Goal: Task Accomplishment & Management: Complete application form

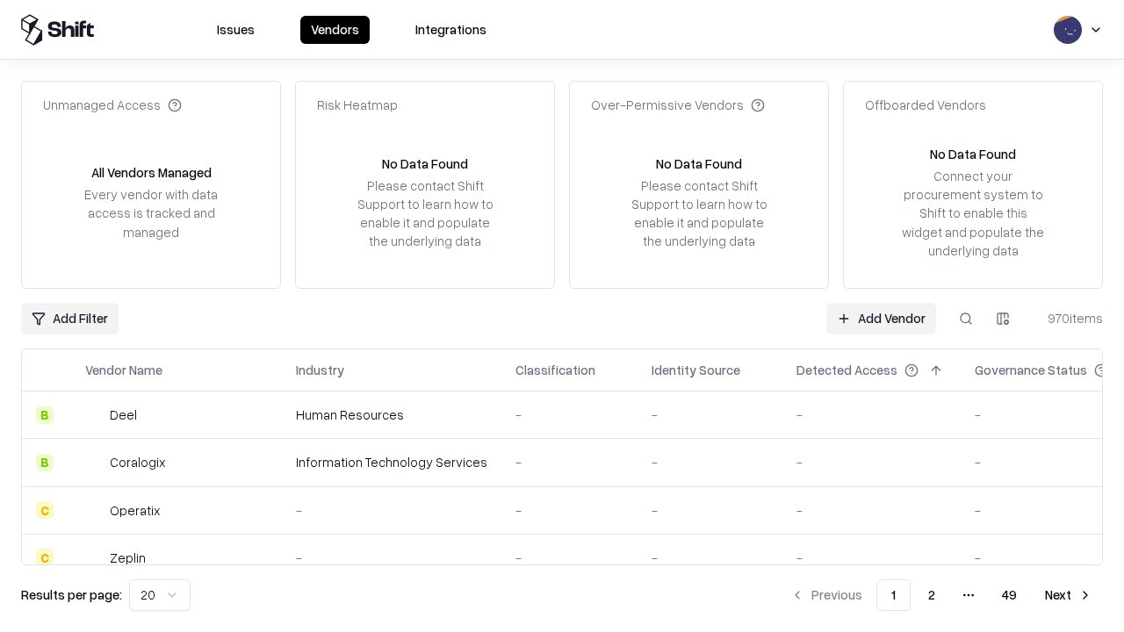
click at [881, 318] on link "Add Vendor" at bounding box center [882, 319] width 110 height 32
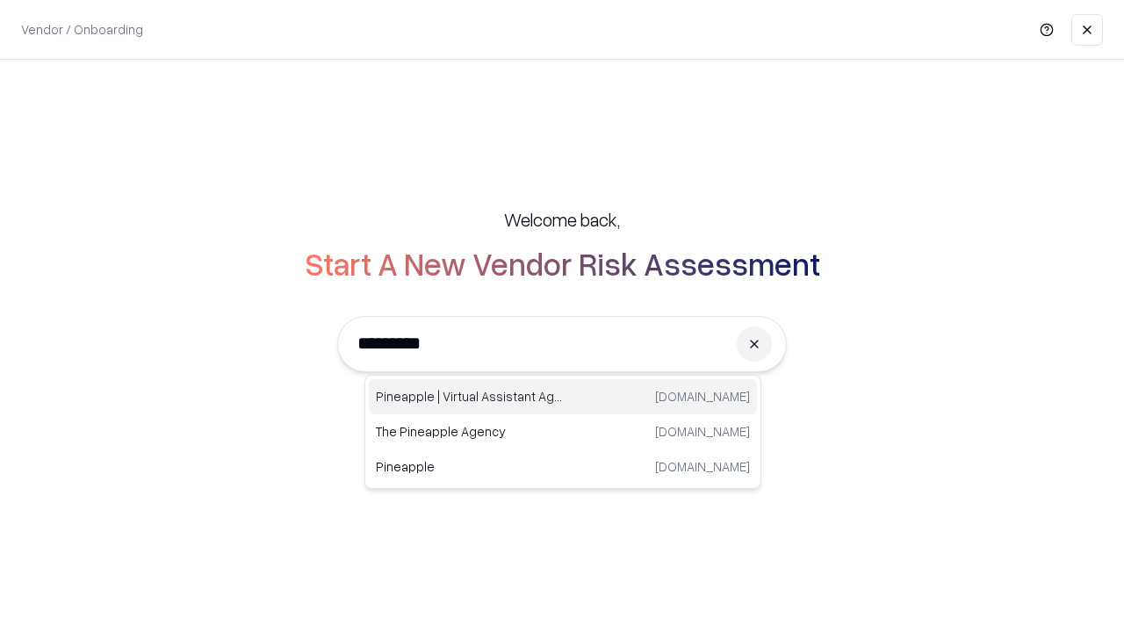
click at [563, 397] on div "Pineapple | Virtual Assistant Agency trypineapple.com" at bounding box center [563, 396] width 388 height 35
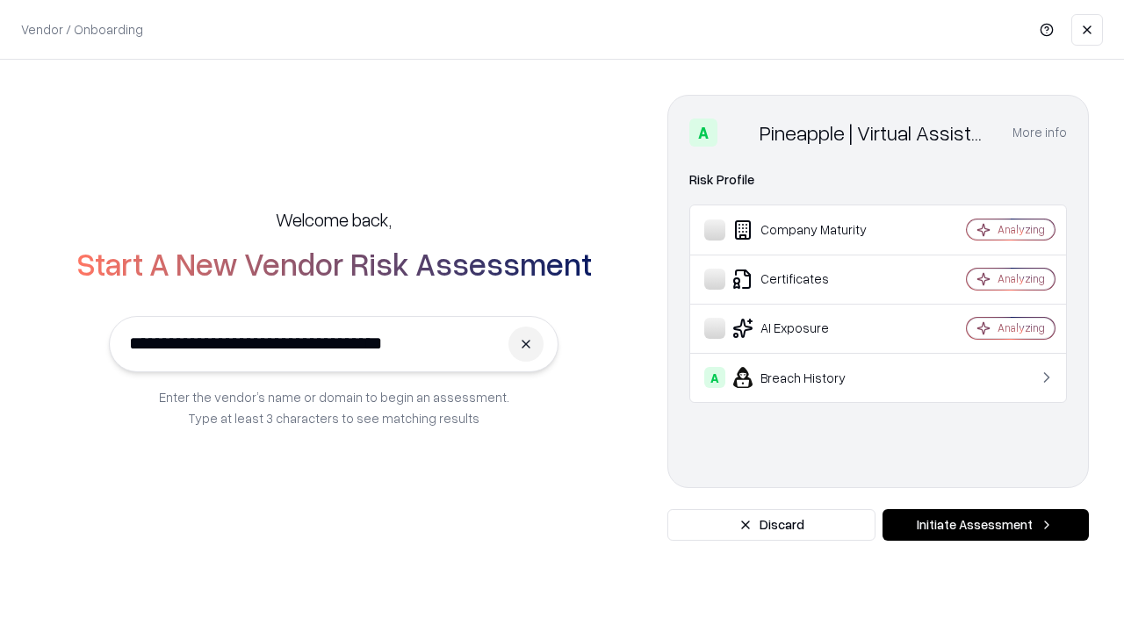
type input "**********"
click at [986, 525] on button "Initiate Assessment" at bounding box center [986, 525] width 206 height 32
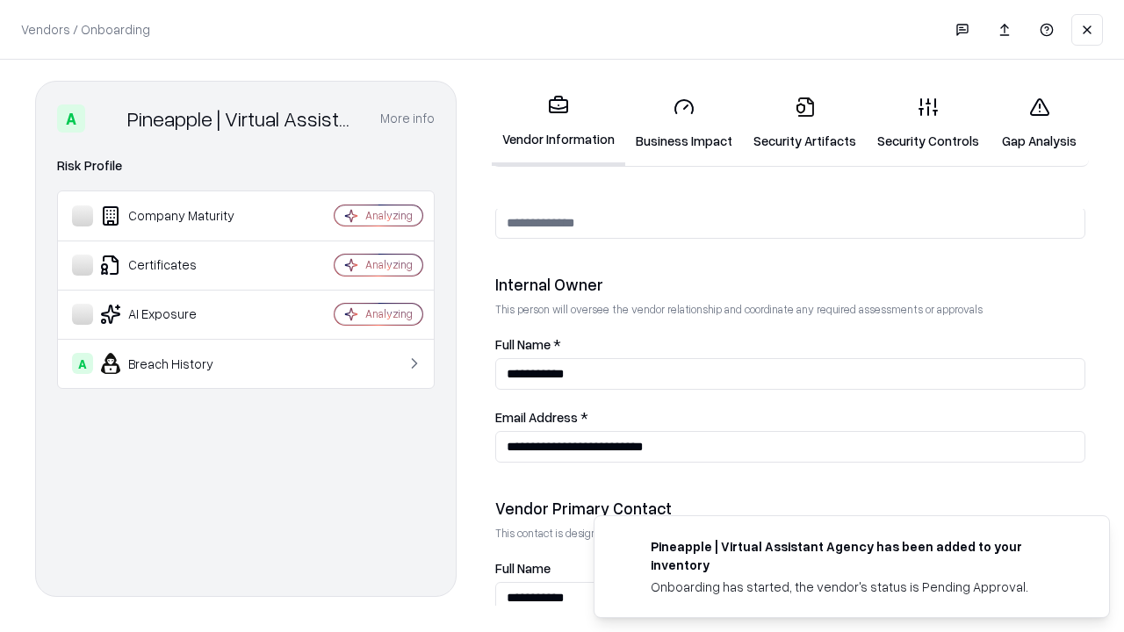
scroll to position [910, 0]
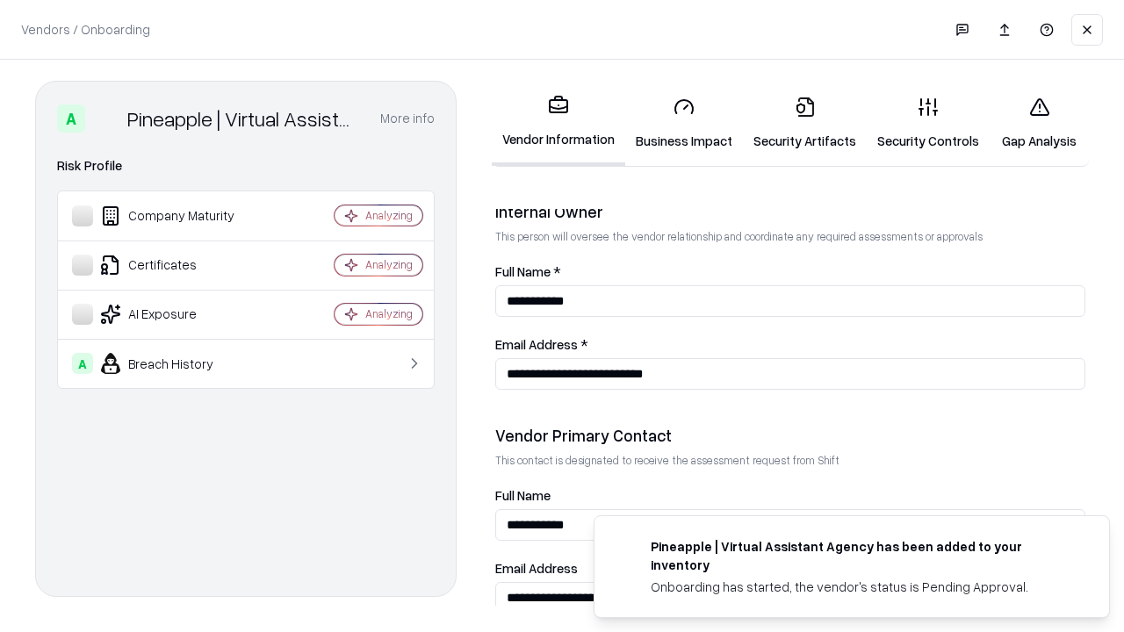
click at [684, 123] on link "Business Impact" at bounding box center [684, 124] width 118 height 82
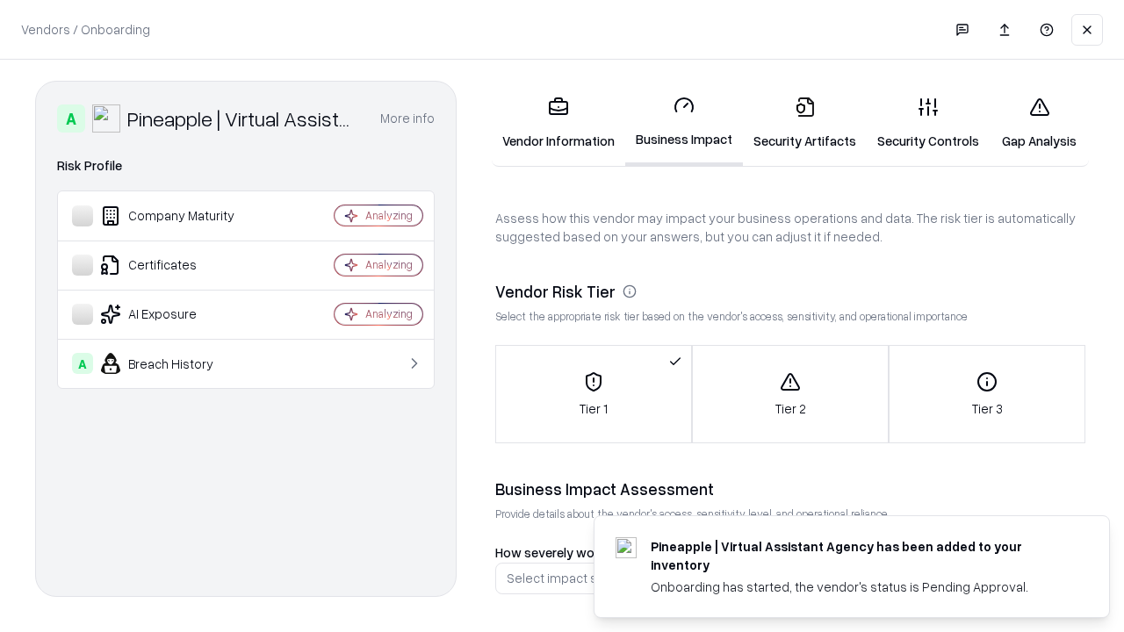
click at [805, 123] on link "Security Artifacts" at bounding box center [805, 124] width 124 height 82
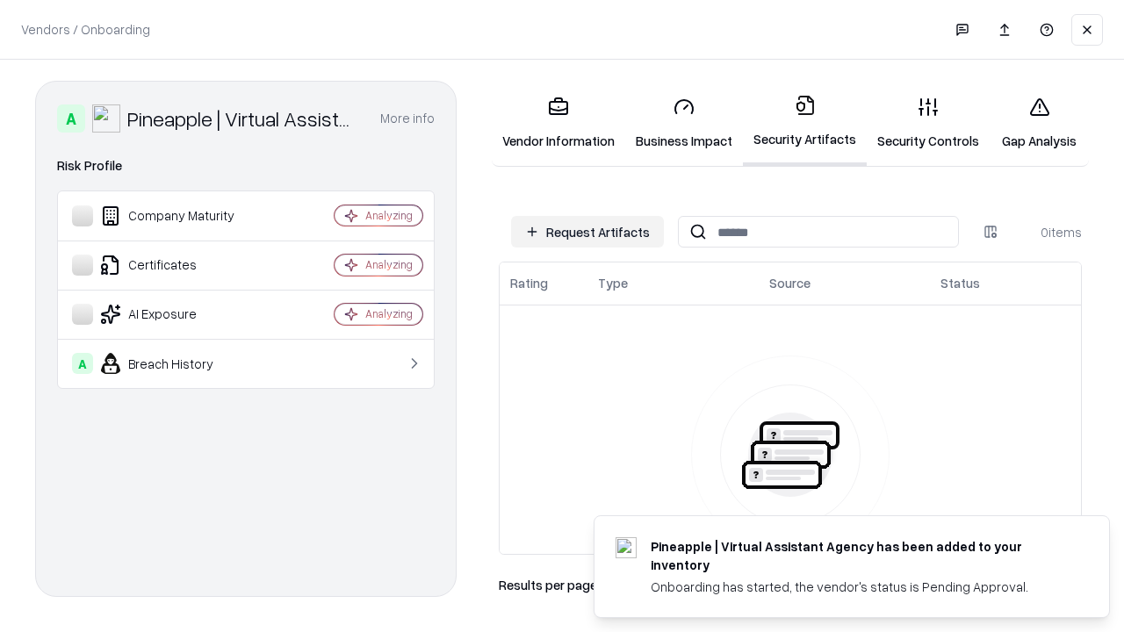
click at [588, 232] on button "Request Artifacts" at bounding box center [587, 232] width 153 height 32
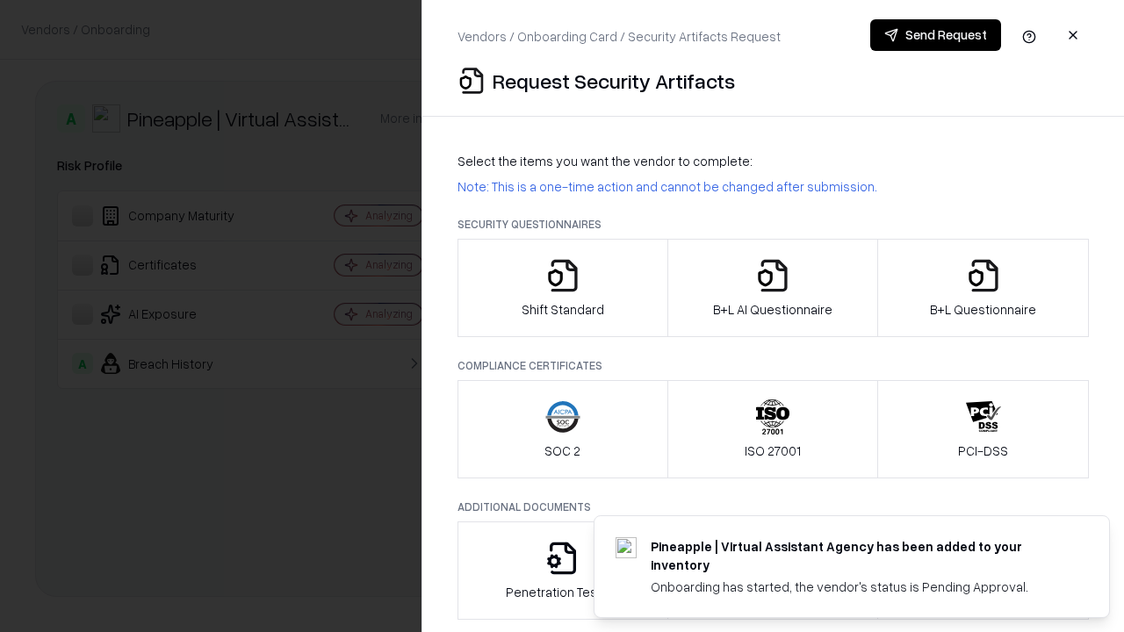
click at [562, 288] on icon "button" at bounding box center [562, 275] width 35 height 35
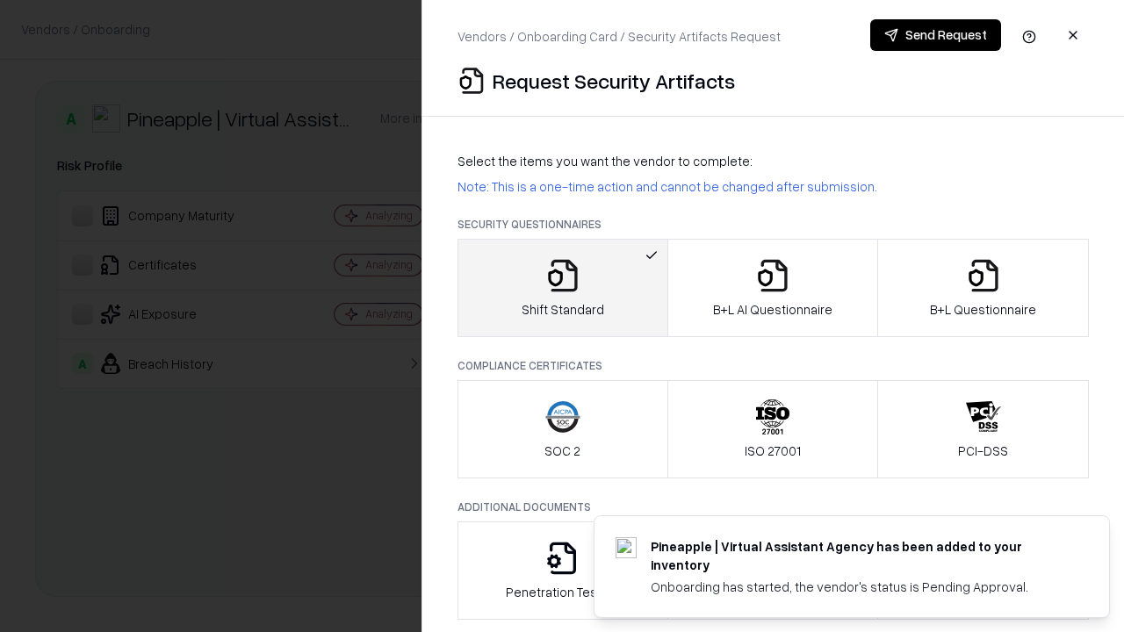
click at [935, 35] on button "Send Request" at bounding box center [935, 35] width 131 height 32
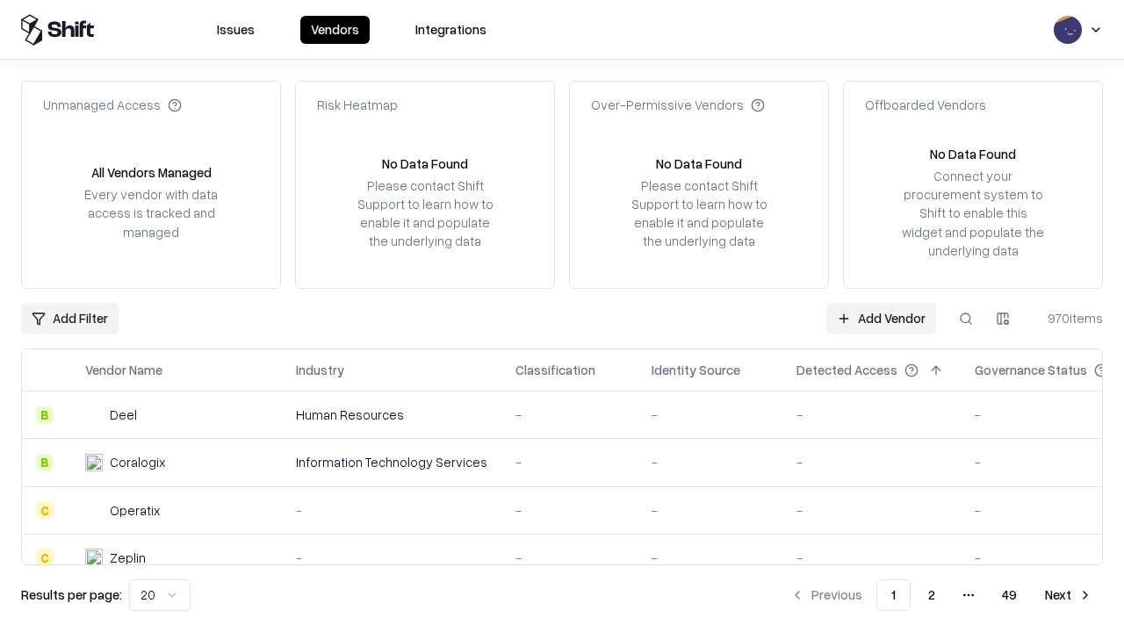
click at [966, 318] on button at bounding box center [966, 319] width 32 height 32
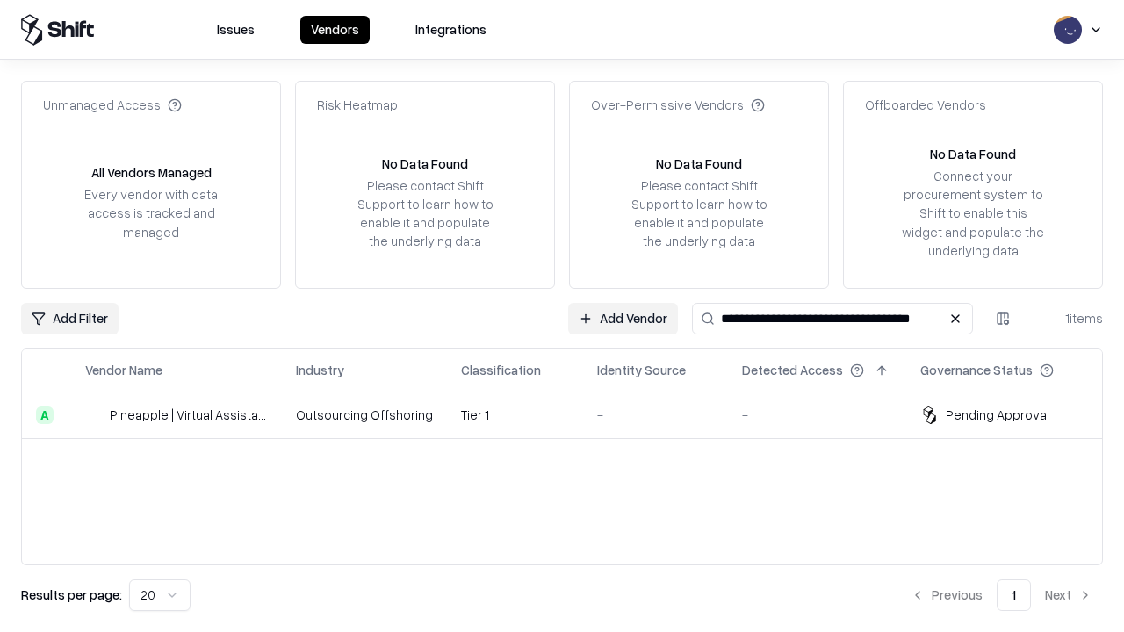
type input "**********"
click at [573, 415] on td "Tier 1" at bounding box center [515, 415] width 136 height 47
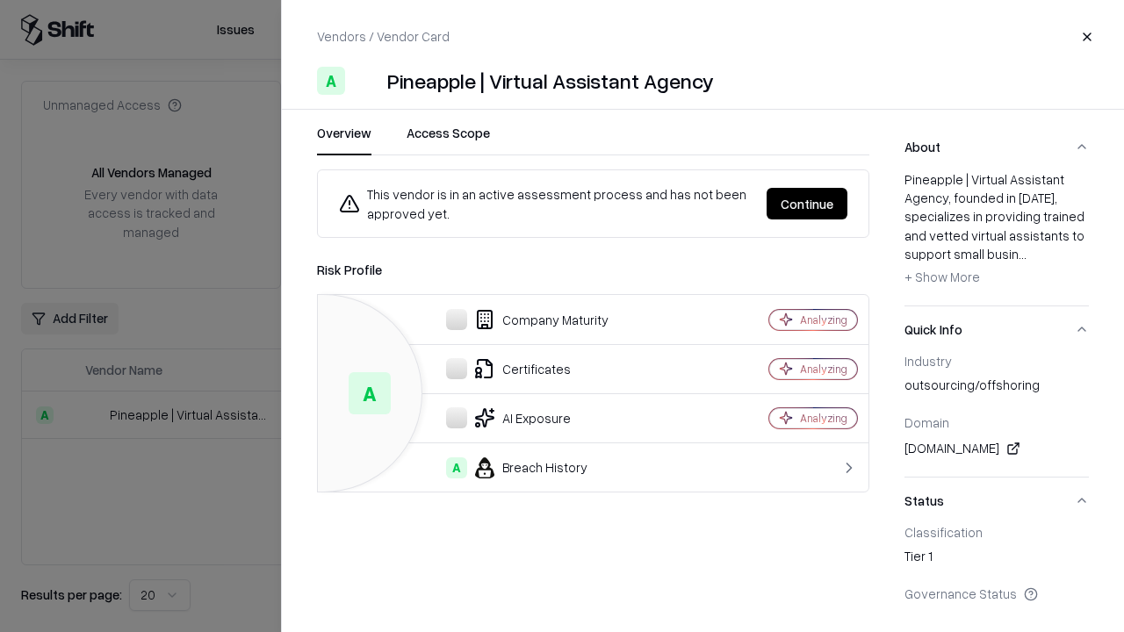
click at [807, 204] on button "Continue" at bounding box center [807, 204] width 81 height 32
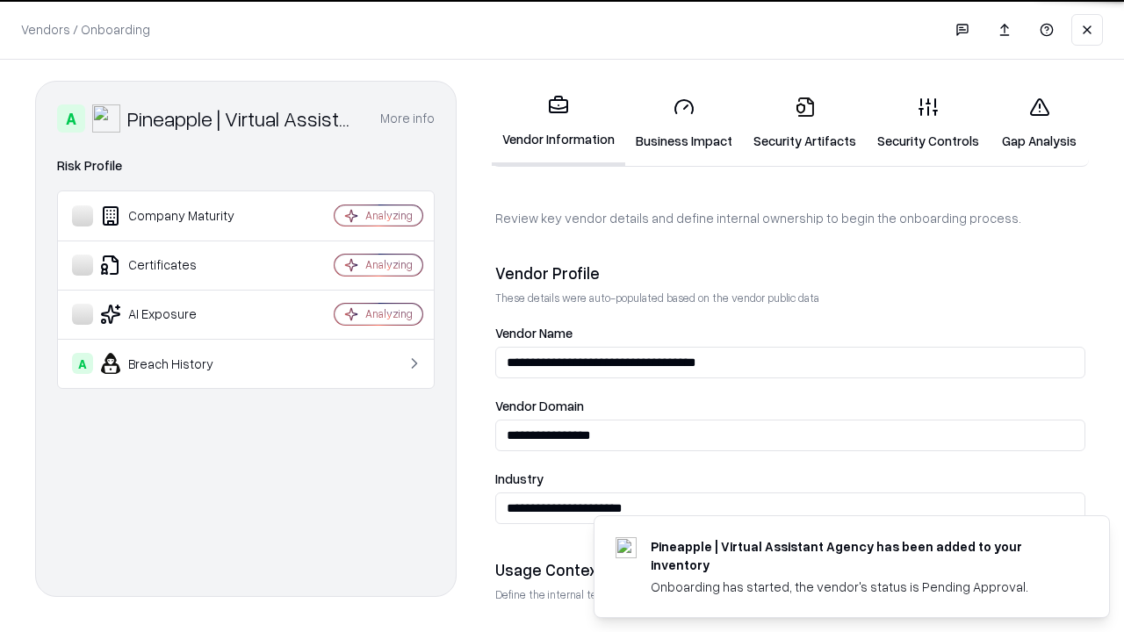
click at [805, 123] on link "Security Artifacts" at bounding box center [805, 124] width 124 height 82
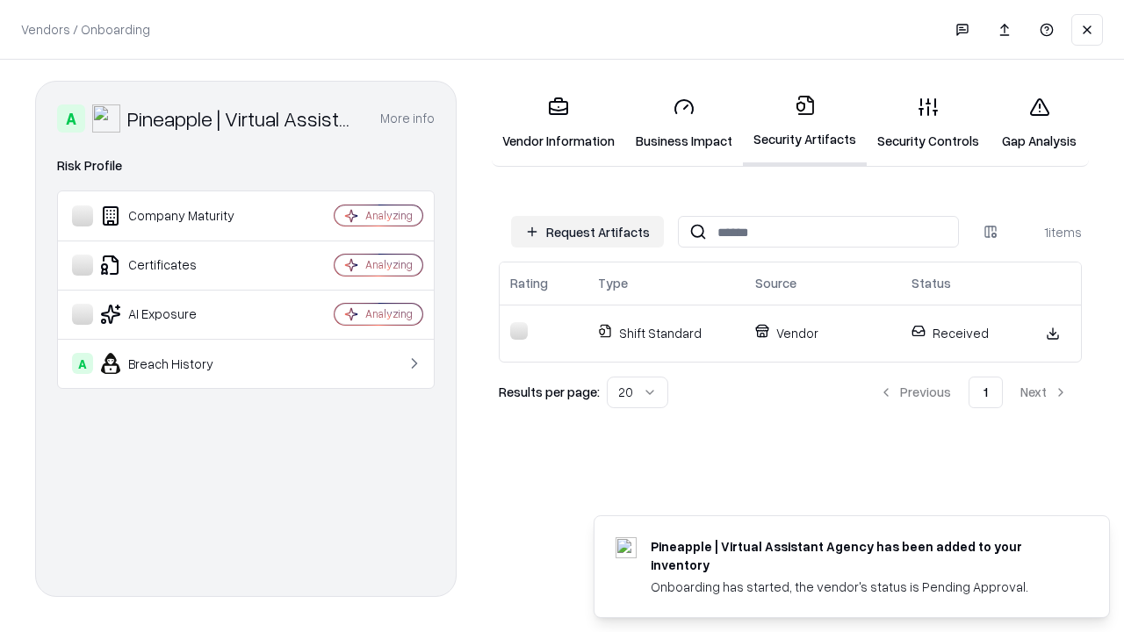
click at [1039, 123] on link "Gap Analysis" at bounding box center [1039, 124] width 99 height 82
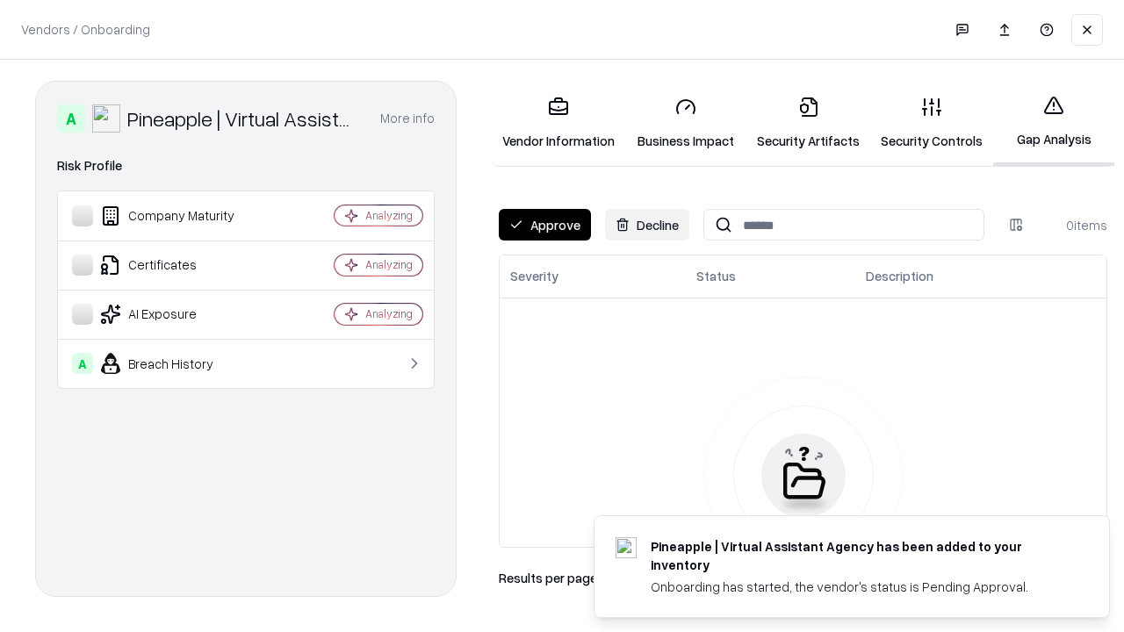
click at [545, 225] on button "Approve" at bounding box center [545, 225] width 92 height 32
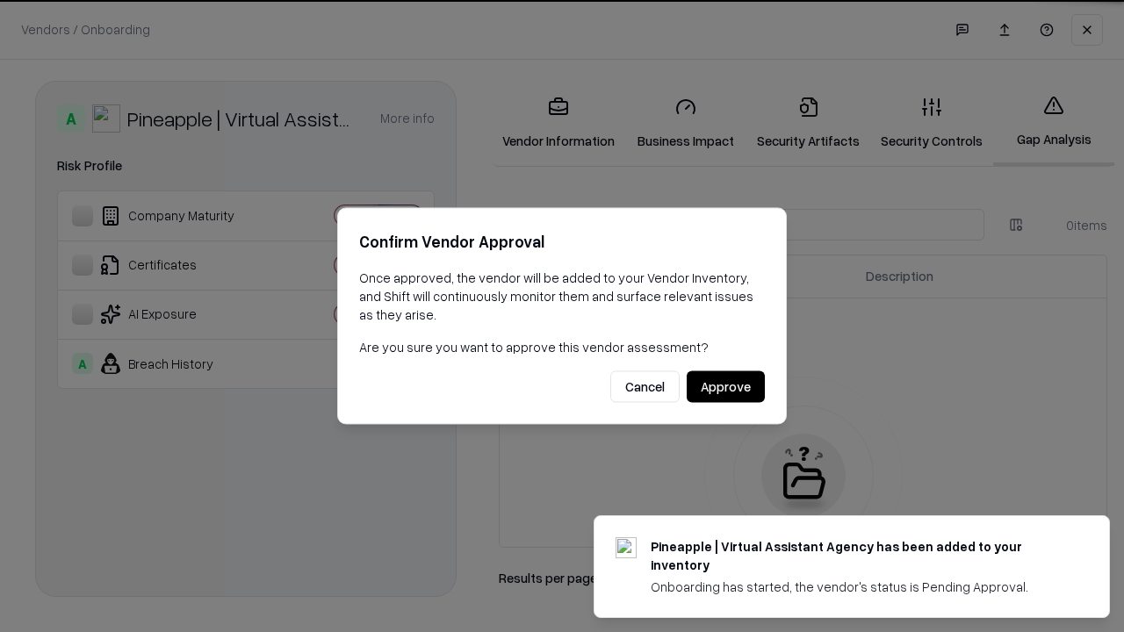
click at [726, 386] on button "Approve" at bounding box center [726, 388] width 78 height 32
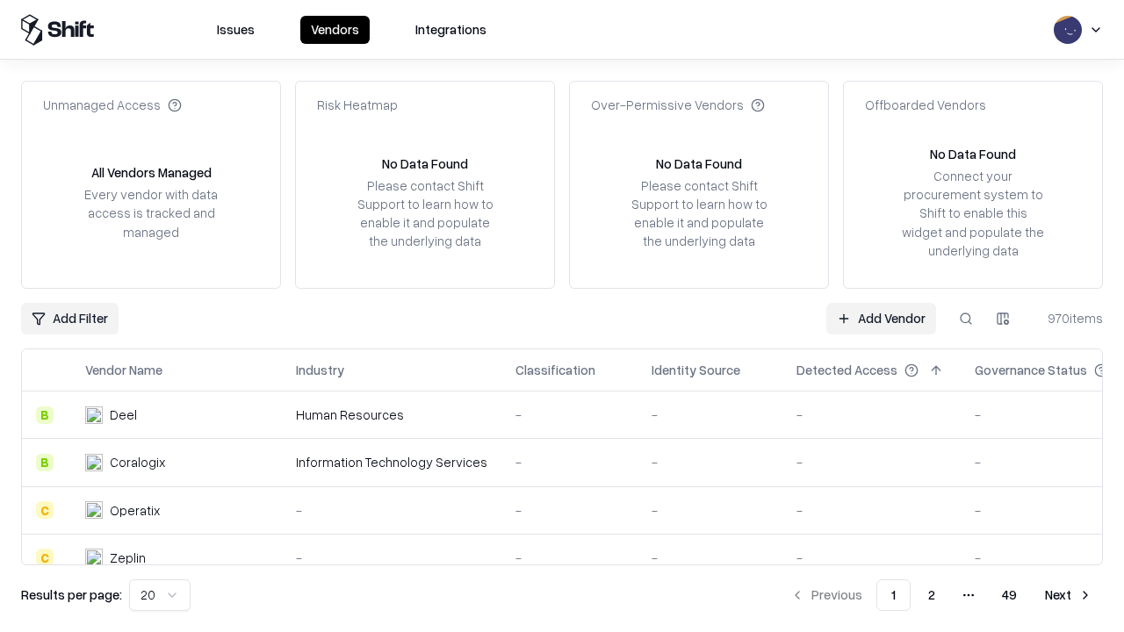
type input "**********"
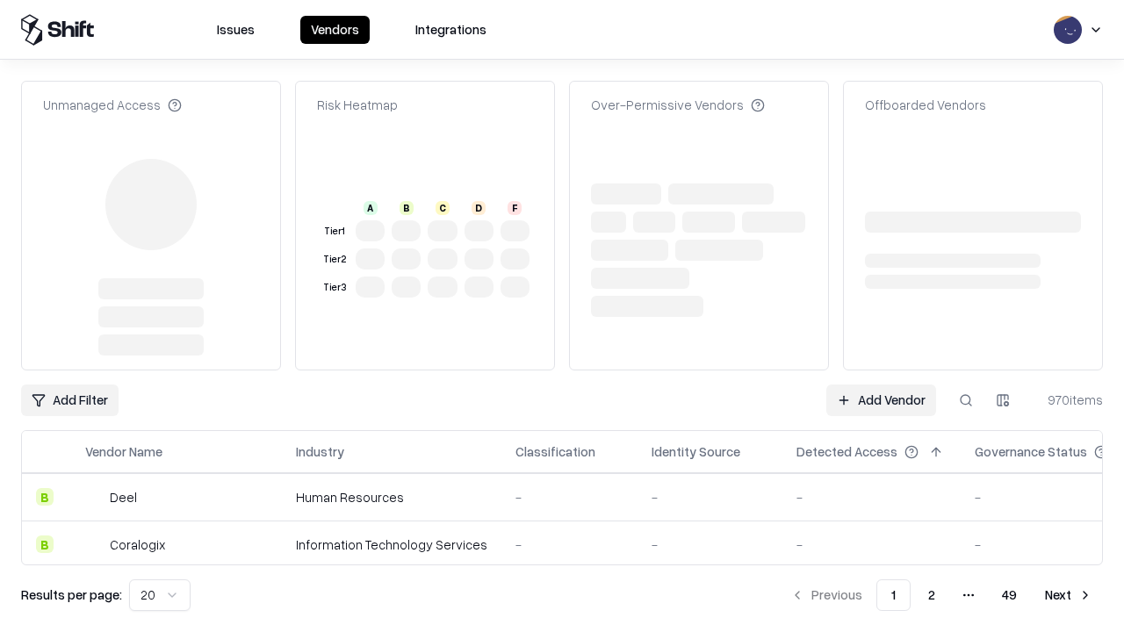
click at [881, 385] on link "Add Vendor" at bounding box center [882, 401] width 110 height 32
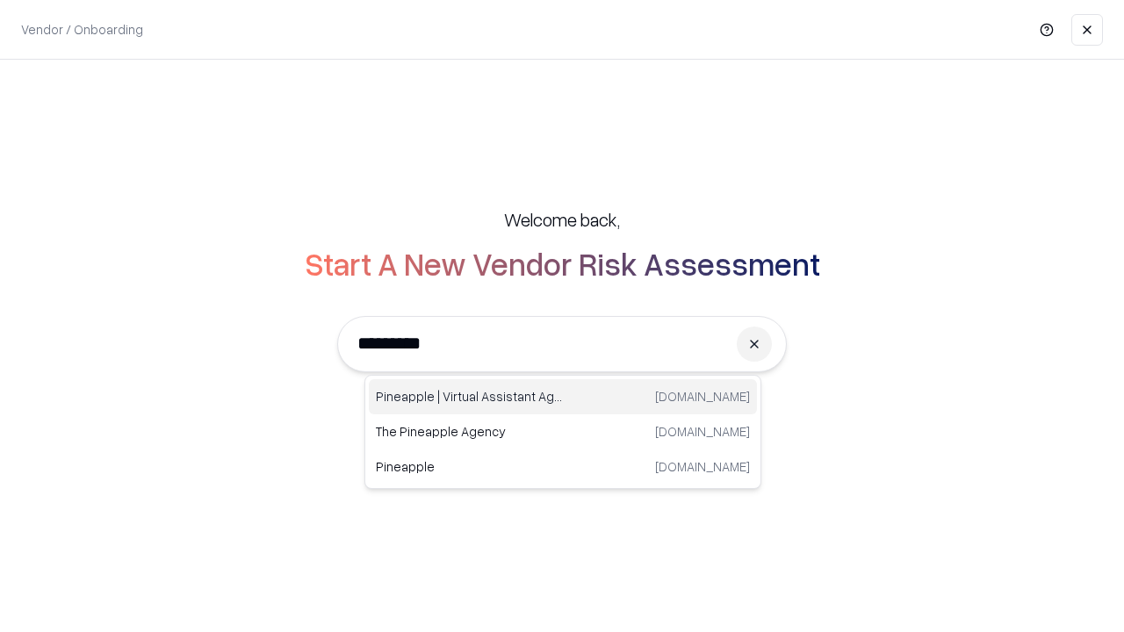
click at [563, 397] on div "Pineapple | Virtual Assistant Agency trypineapple.com" at bounding box center [563, 396] width 388 height 35
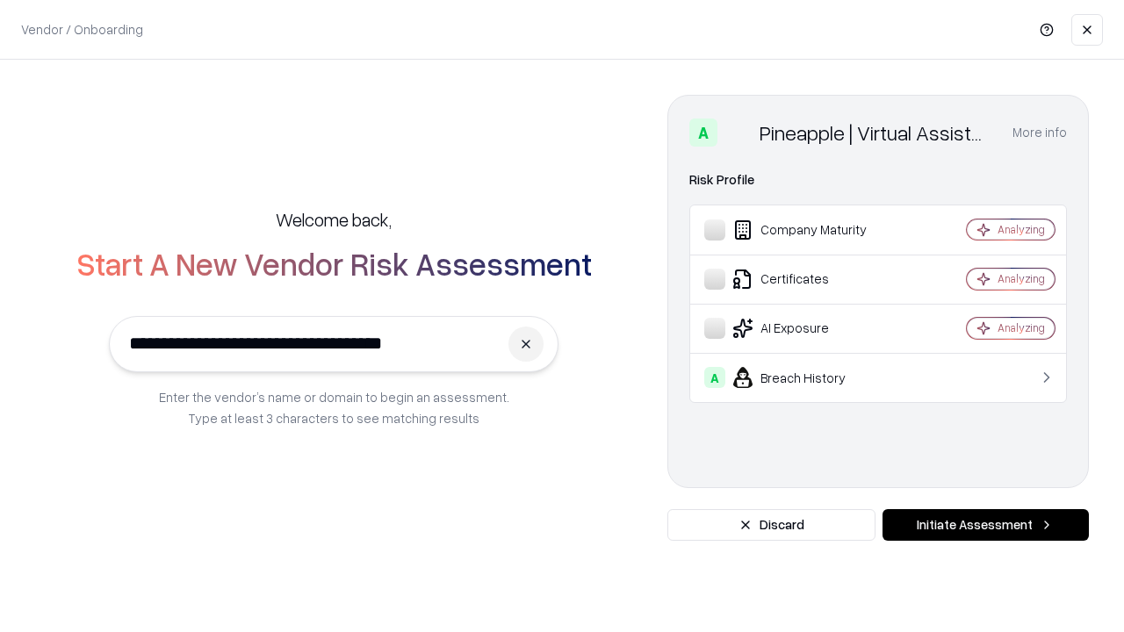
type input "**********"
click at [986, 525] on button "Initiate Assessment" at bounding box center [986, 525] width 206 height 32
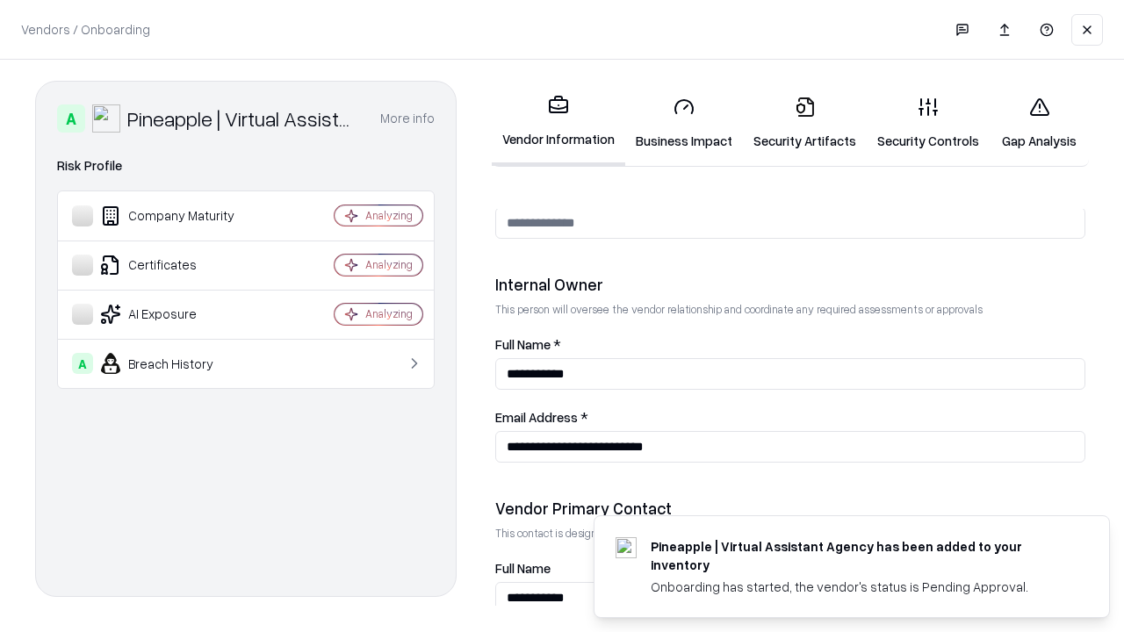
scroll to position [910, 0]
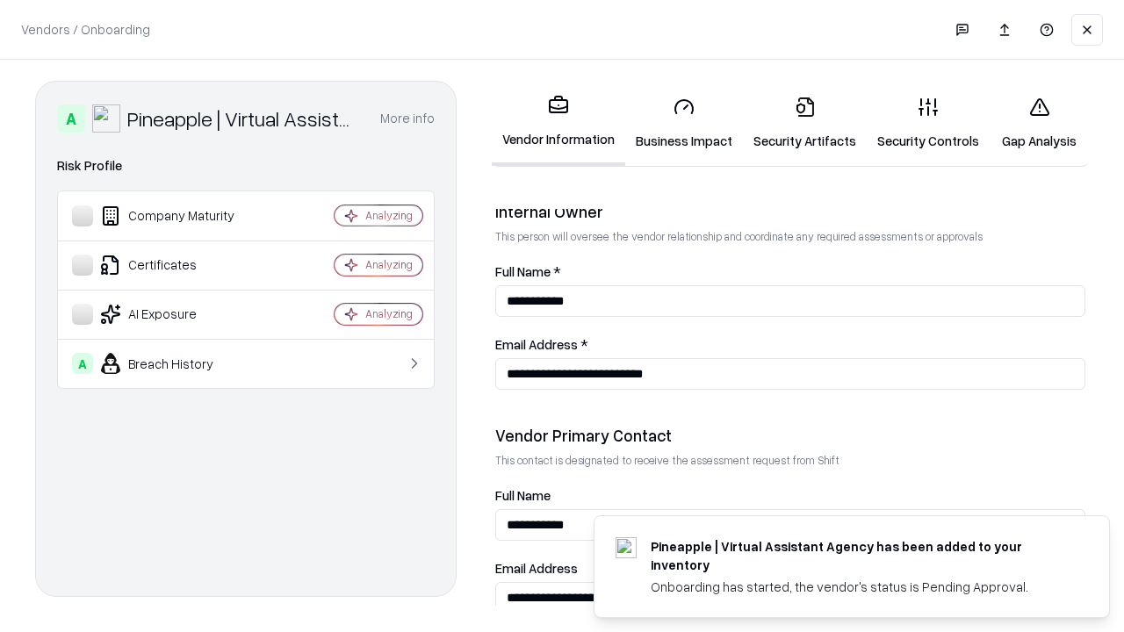
click at [1039, 123] on link "Gap Analysis" at bounding box center [1039, 124] width 99 height 82
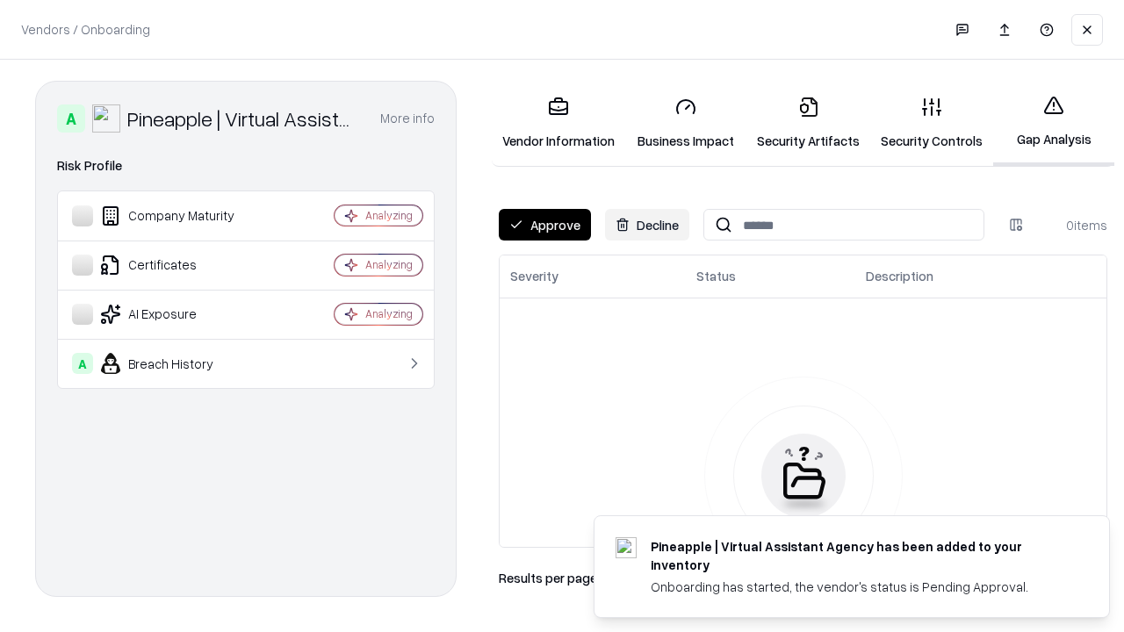
click at [545, 225] on button "Approve" at bounding box center [545, 225] width 92 height 32
